Goal: Task Accomplishment & Management: Use online tool/utility

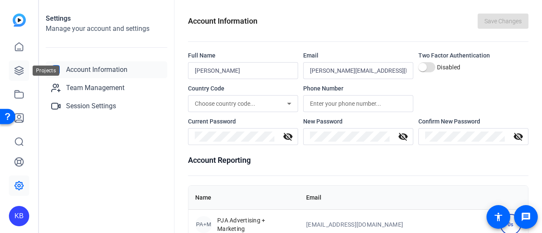
click at [21, 69] on icon at bounding box center [19, 71] width 10 height 10
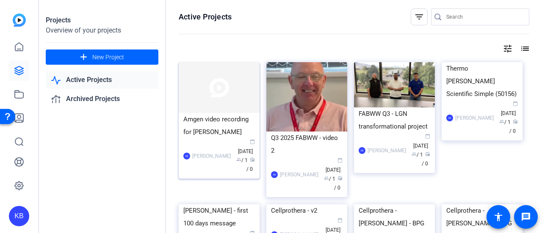
click at [227, 80] on img at bounding box center [219, 87] width 81 height 51
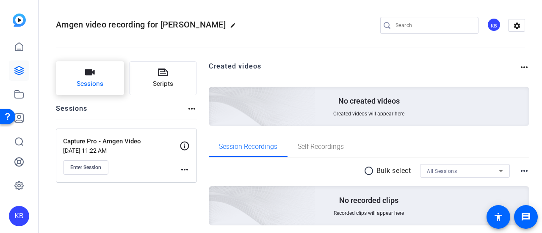
click at [74, 66] on button "Sessions" at bounding box center [90, 78] width 68 height 34
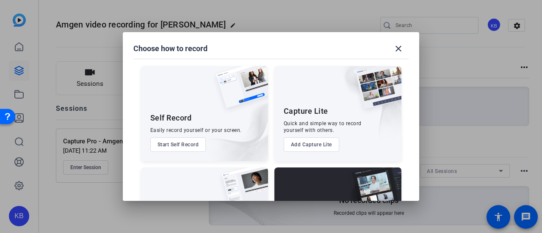
click at [188, 140] on button "Start Self Record" at bounding box center [178, 145] width 56 height 14
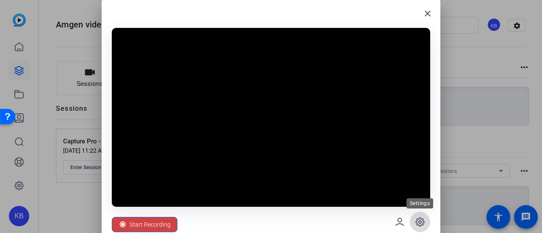
click at [419, 223] on icon at bounding box center [420, 222] width 3 height 3
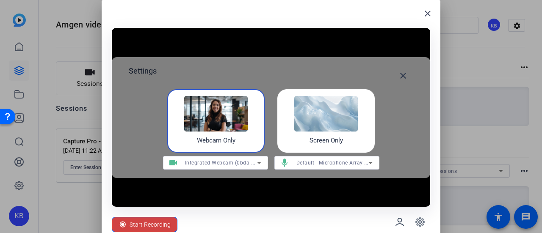
drag, startPoint x: 357, startPoint y: 133, endPoint x: 326, endPoint y: 118, distance: 34.3
click at [326, 118] on img at bounding box center [326, 114] width 64 height 36
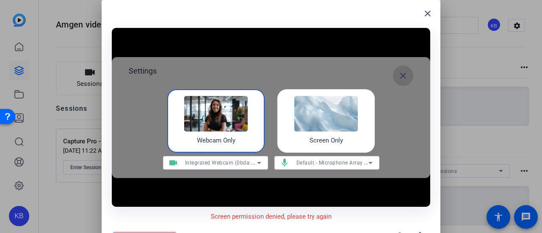
click at [405, 77] on mat-icon "close" at bounding box center [403, 76] width 10 height 10
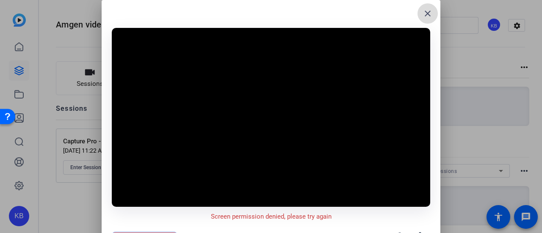
click at [430, 12] on mat-icon "close" at bounding box center [428, 13] width 10 height 10
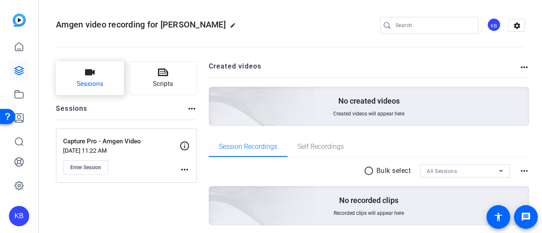
click at [89, 73] on icon "button" at bounding box center [90, 72] width 10 height 6
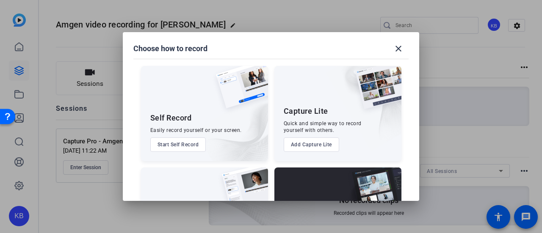
click at [168, 140] on button "Start Self Record" at bounding box center [178, 145] width 56 height 14
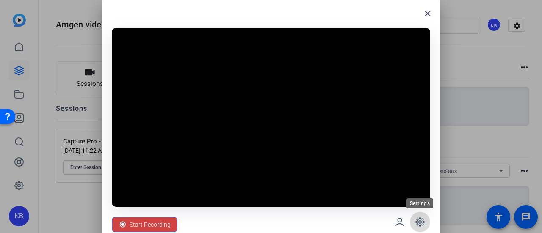
click at [424, 224] on icon at bounding box center [420, 222] width 10 height 10
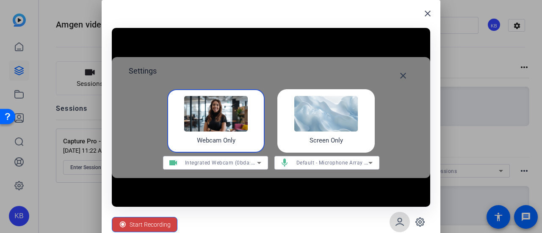
click at [402, 221] on icon at bounding box center [400, 222] width 10 height 10
click at [400, 75] on mat-icon "close" at bounding box center [403, 76] width 10 height 10
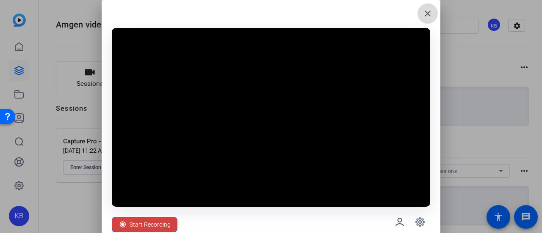
click at [429, 14] on mat-icon "close" at bounding box center [428, 13] width 10 height 10
